Goal: Information Seeking & Learning: Learn about a topic

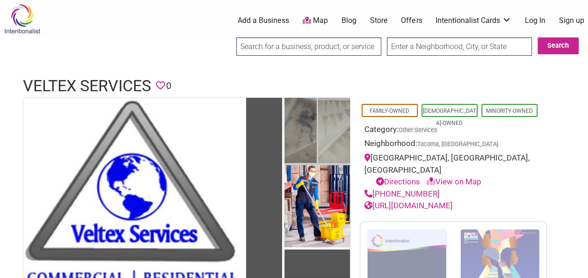
click at [294, 121] on img at bounding box center [316, 132] width 65 height 68
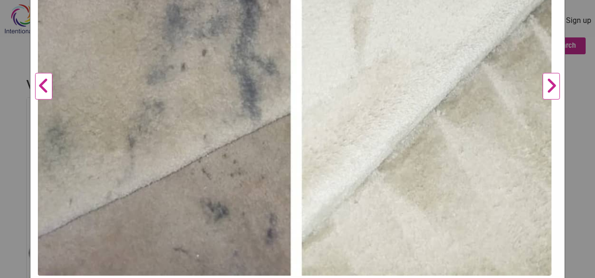
scroll to position [327, 0]
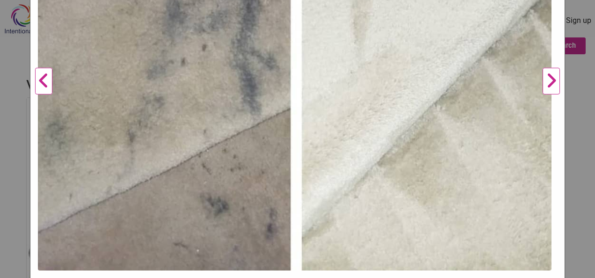
click at [542, 79] on button "Next" at bounding box center [551, 82] width 26 height 650
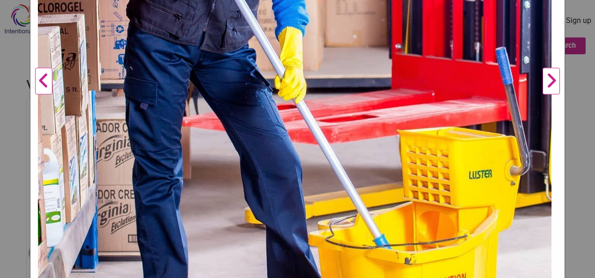
click at [546, 87] on button "Next" at bounding box center [551, 82] width 26 height 650
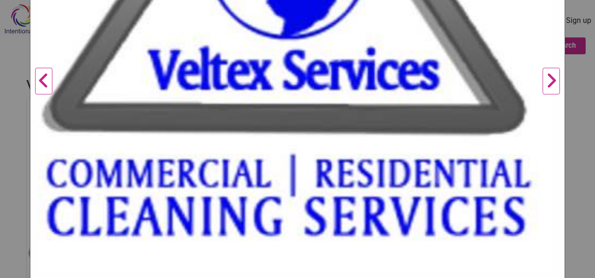
click at [546, 87] on button "Next" at bounding box center [551, 82] width 26 height 650
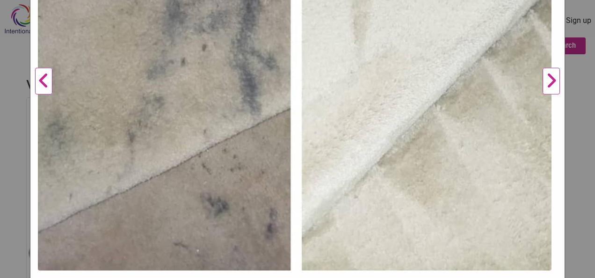
click at [546, 87] on button "Next" at bounding box center [551, 82] width 26 height 650
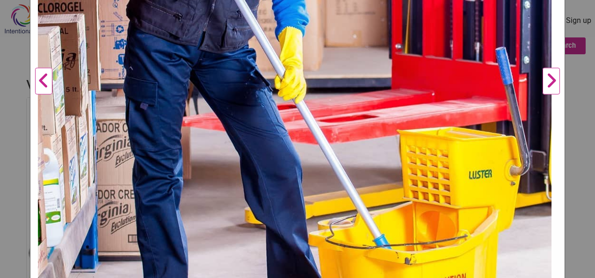
click at [572, 33] on div "Veltex Services Previous Next 1 2 3 ×" at bounding box center [297, 139] width 595 height 278
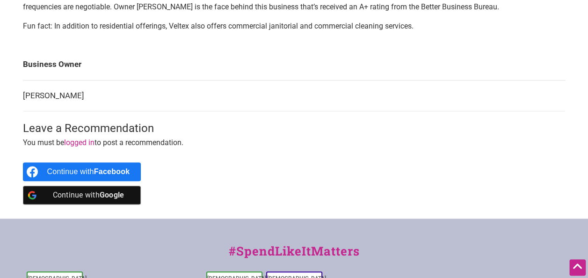
scroll to position [374, 0]
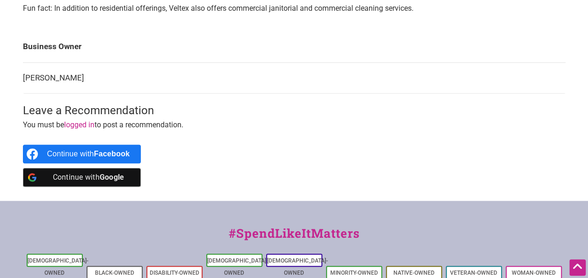
drag, startPoint x: 28, startPoint y: 0, endPoint x: 225, endPoint y: 94, distance: 217.8
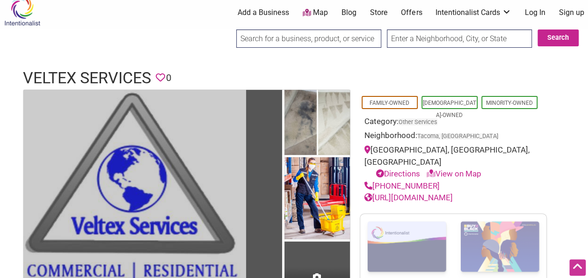
scroll to position [0, 0]
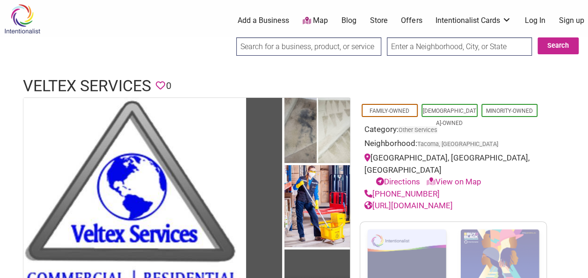
click at [413, 24] on link "Offers" at bounding box center [411, 20] width 21 height 10
